Goal: Transaction & Acquisition: Purchase product/service

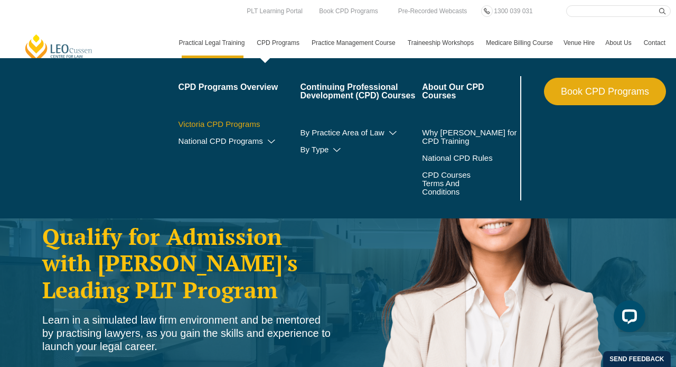
click at [231, 122] on link "Victoria CPD Programs" at bounding box center [240, 124] width 122 height 8
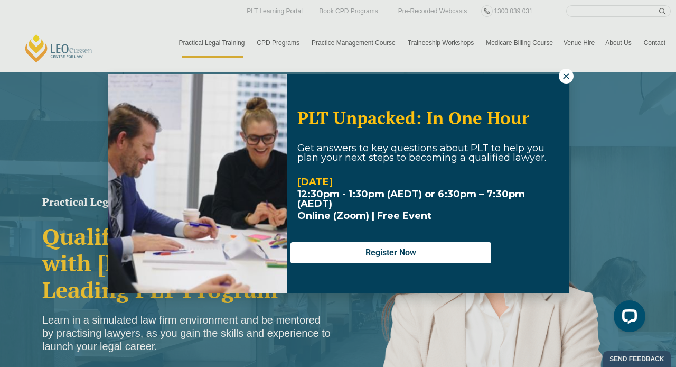
click at [560, 76] on button at bounding box center [566, 76] width 15 height 15
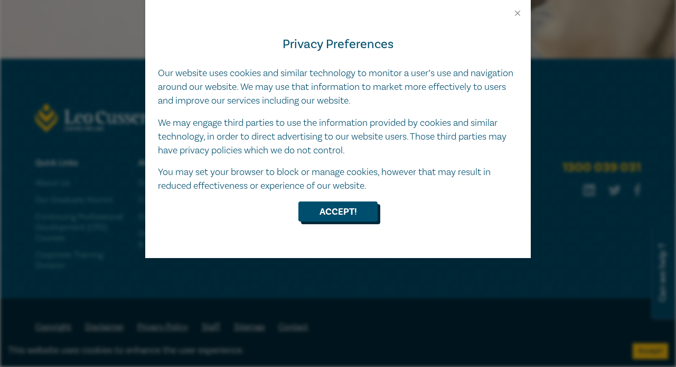
click at [319, 207] on button "Accept!" at bounding box center [337, 211] width 79 height 20
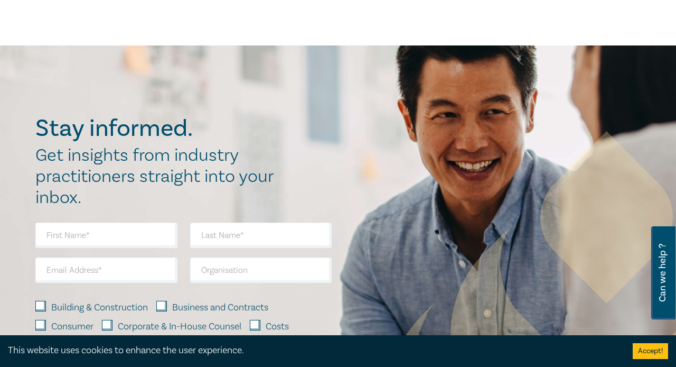
scroll to position [1303, 0]
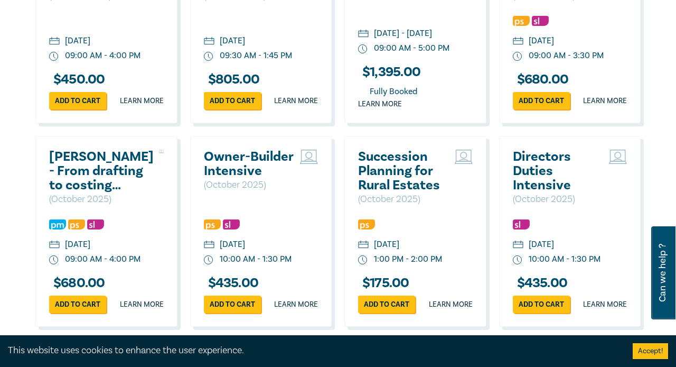
scroll to position [2389, 0]
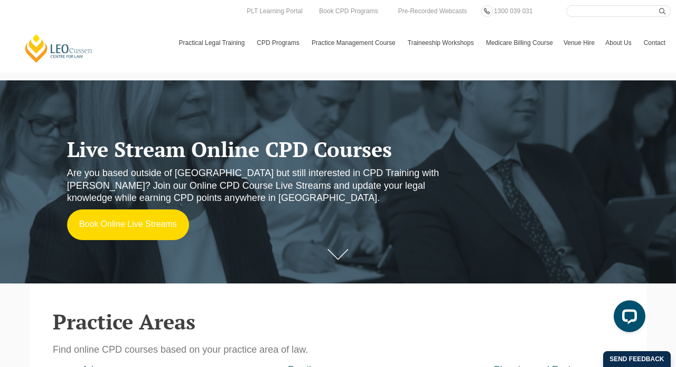
click at [141, 232] on link "Book Online Live Streams" at bounding box center [128, 224] width 122 height 31
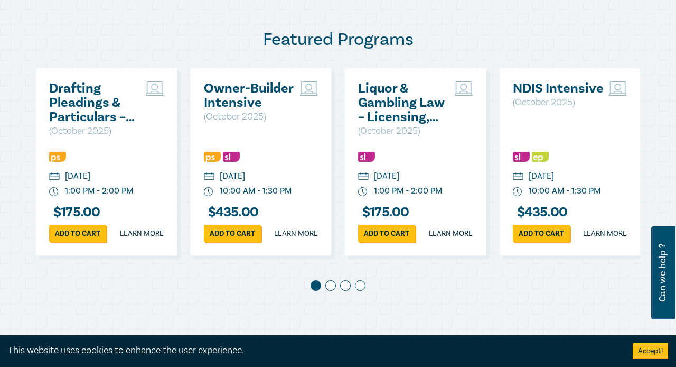
scroll to position [549, 0]
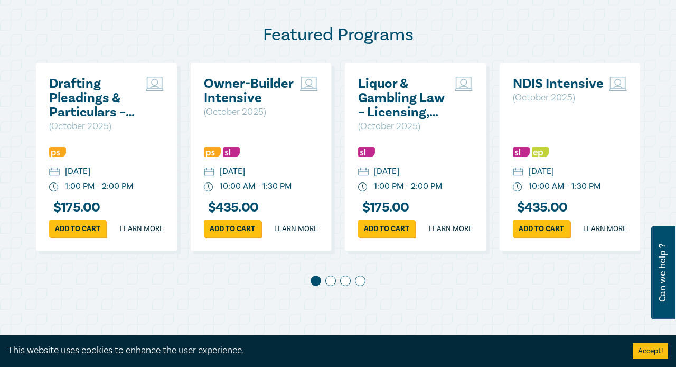
click at [329, 286] on span at bounding box center [330, 280] width 11 height 11
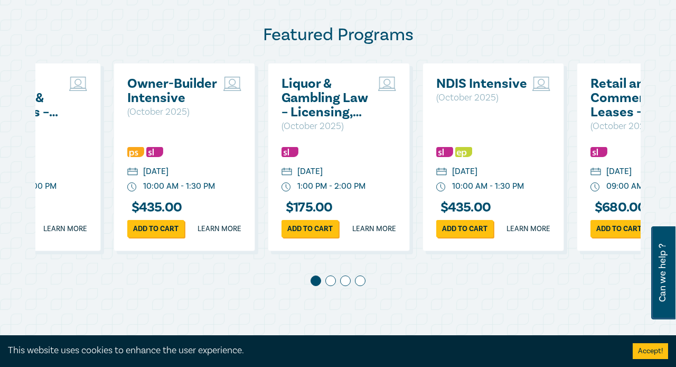
scroll to position [0, 154]
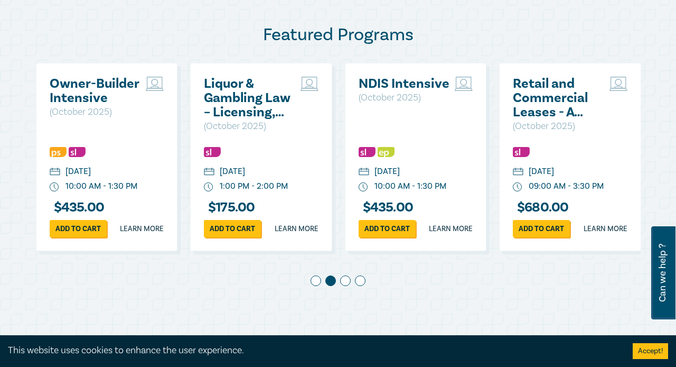
click at [345, 286] on span at bounding box center [345, 280] width 11 height 11
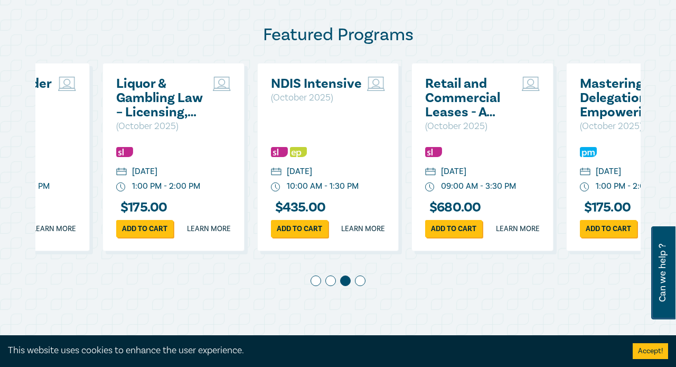
scroll to position [0, 309]
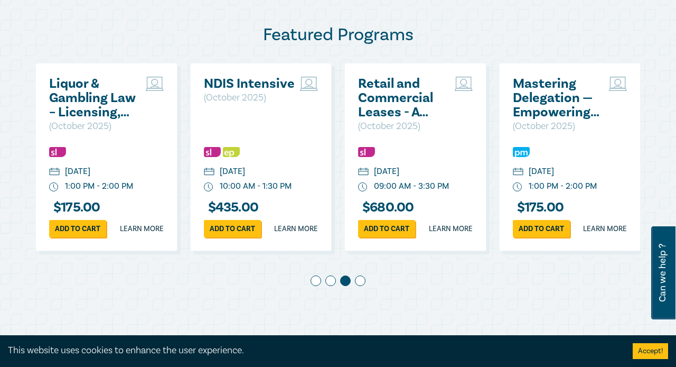
click at [360, 286] on span at bounding box center [360, 280] width 11 height 11
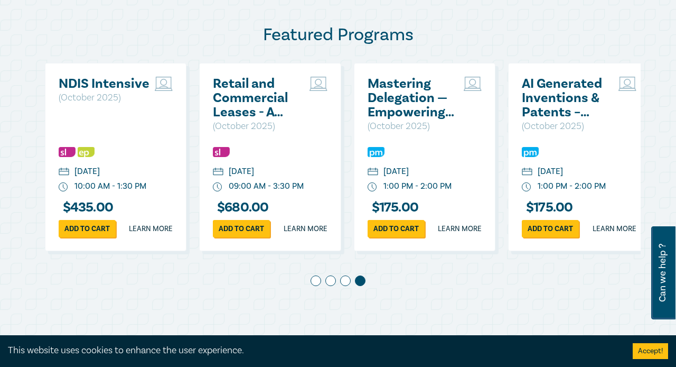
scroll to position [0, 463]
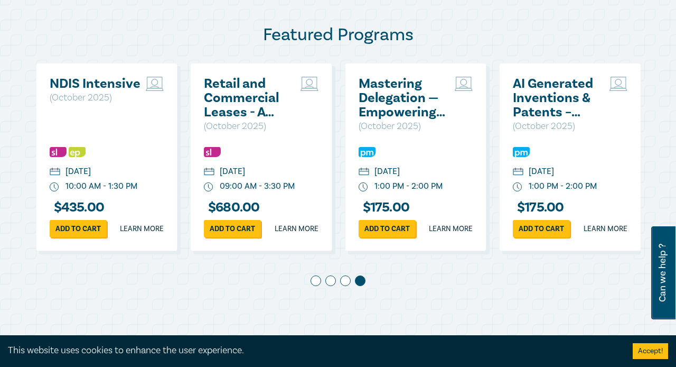
click at [315, 286] on span at bounding box center [316, 280] width 11 height 11
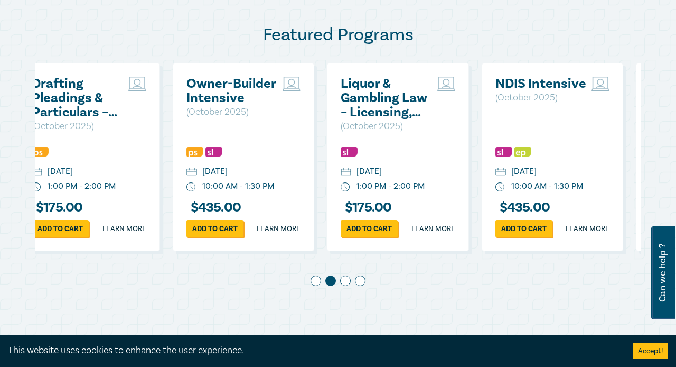
scroll to position [0, 0]
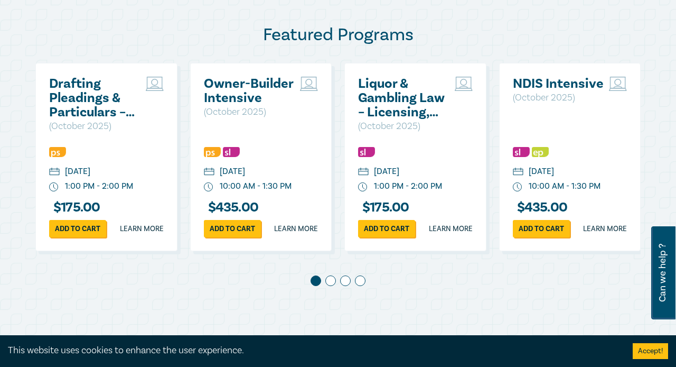
click at [90, 178] on div "Thursday, 9 October 2025" at bounding box center [77, 171] width 25 height 12
click at [60, 157] on img at bounding box center [57, 152] width 17 height 10
click at [151, 234] on link "Learn more" at bounding box center [142, 228] width 44 height 11
